Goal: Information Seeking & Learning: Learn about a topic

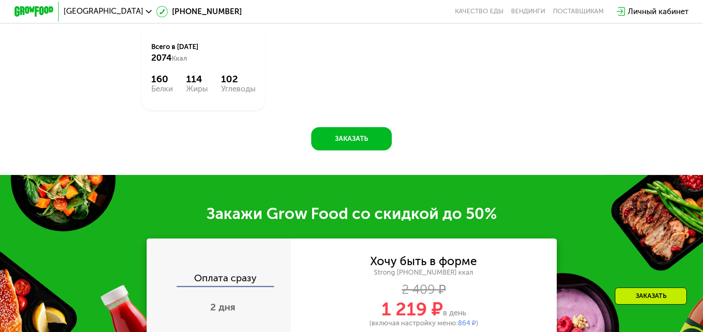
scroll to position [1194, 0]
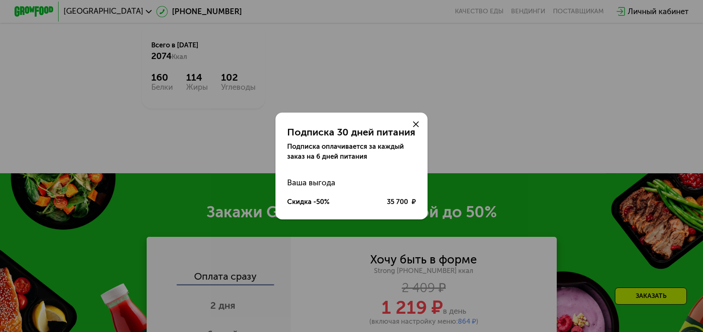
click at [413, 127] on icon at bounding box center [416, 124] width 6 height 6
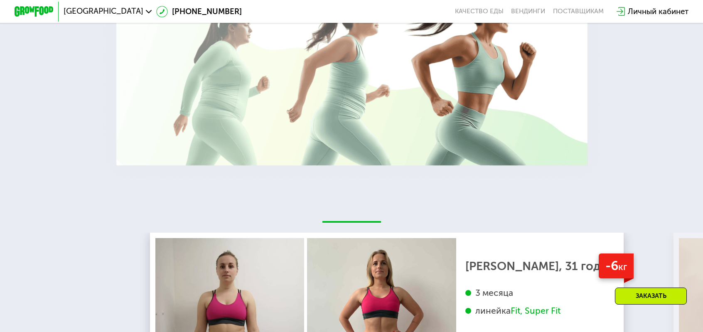
scroll to position [1859, 0]
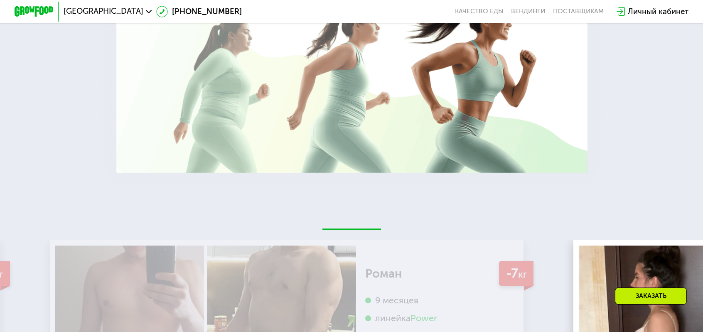
drag, startPoint x: 556, startPoint y: 265, endPoint x: 526, endPoint y: 288, distance: 38.5
